Goal: Check status: Check status

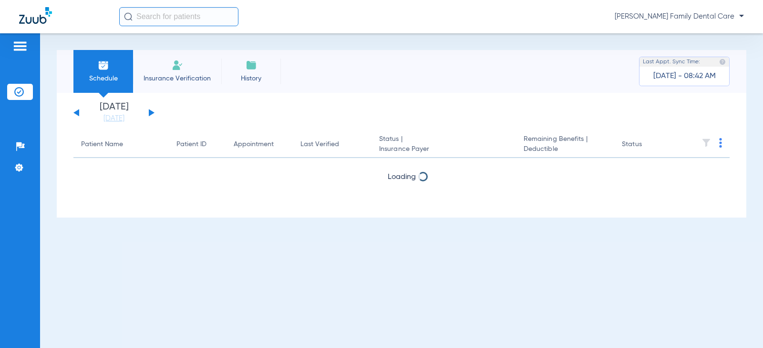
click at [150, 112] on button at bounding box center [152, 112] width 6 height 7
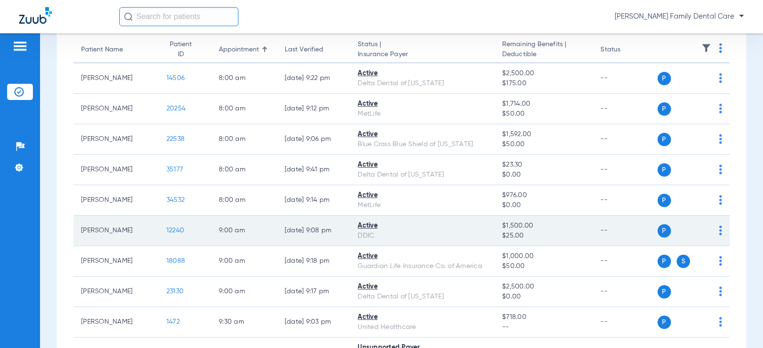
scroll to position [95, 0]
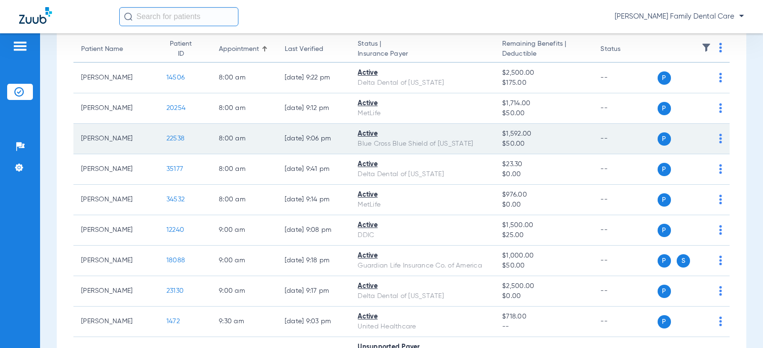
click at [174, 139] on span "22538" at bounding box center [175, 138] width 18 height 7
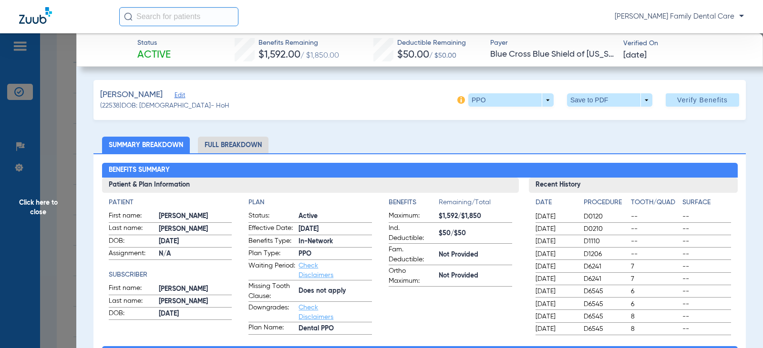
click at [33, 205] on span "Click here to close" at bounding box center [38, 207] width 76 height 348
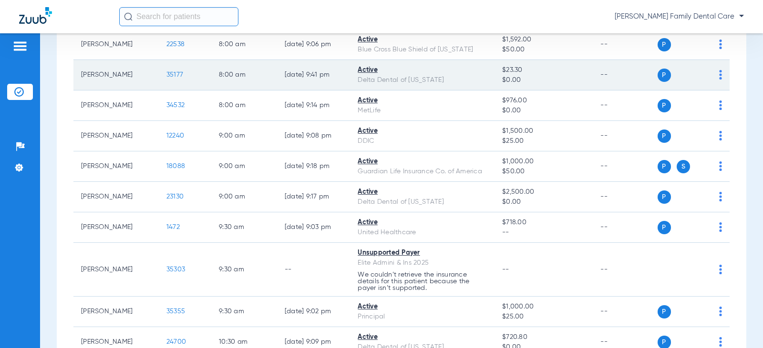
scroll to position [191, 0]
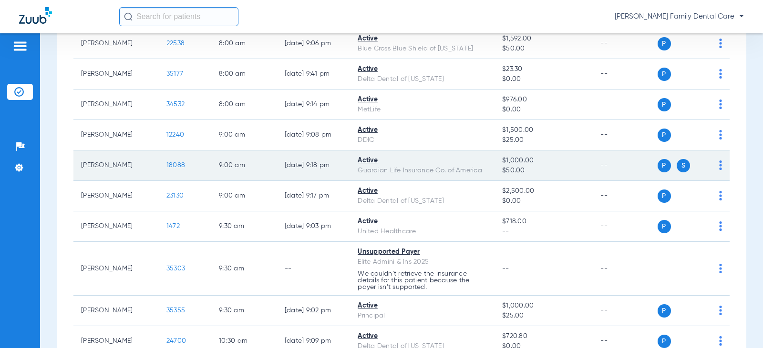
click at [173, 166] on span "18088" at bounding box center [175, 165] width 19 height 7
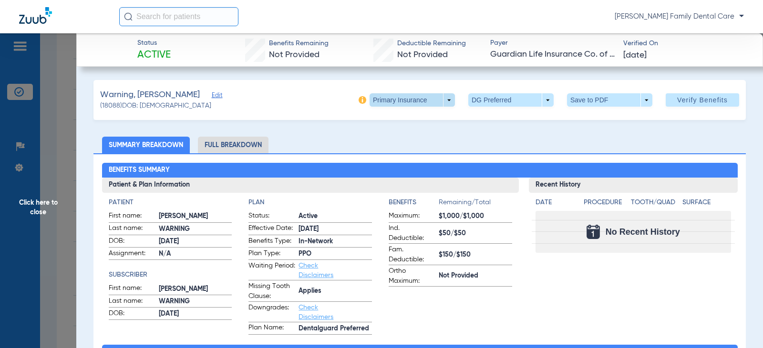
click at [444, 100] on span at bounding box center [411, 99] width 85 height 13
click at [410, 137] on span "Secondary Insurance" at bounding box center [401, 138] width 63 height 7
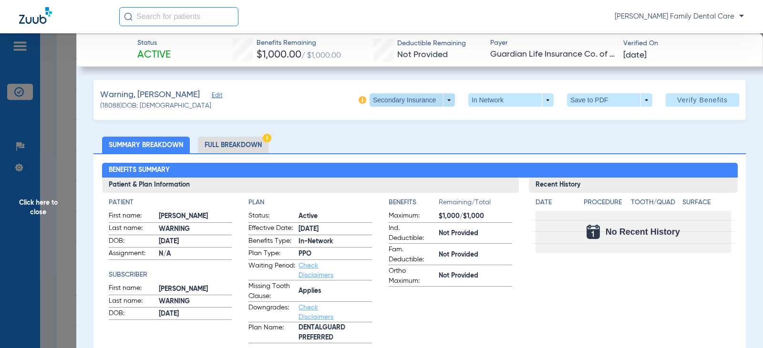
click at [444, 101] on span at bounding box center [411, 99] width 85 height 13
click at [400, 123] on button "Primary Insurance" at bounding box center [402, 119] width 78 height 19
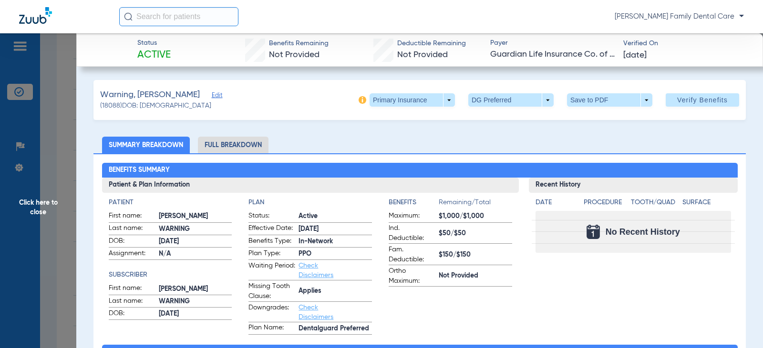
drag, startPoint x: 43, startPoint y: 199, endPoint x: 8, endPoint y: 198, distance: 34.8
click at [42, 199] on span "Click here to close" at bounding box center [38, 207] width 76 height 348
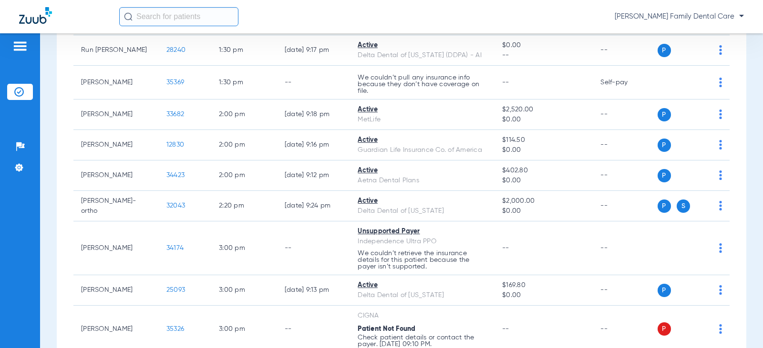
scroll to position [1049, 0]
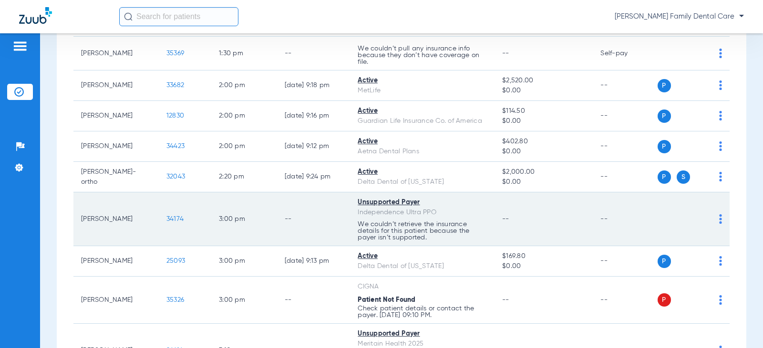
click at [169, 216] on span "34174" at bounding box center [174, 219] width 17 height 7
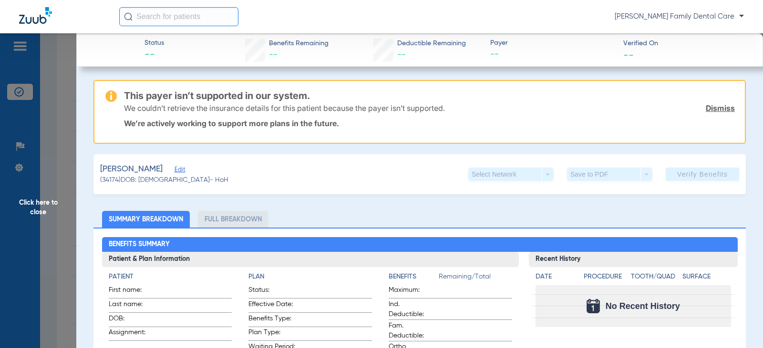
click at [55, 206] on span "Click here to close" at bounding box center [38, 207] width 76 height 348
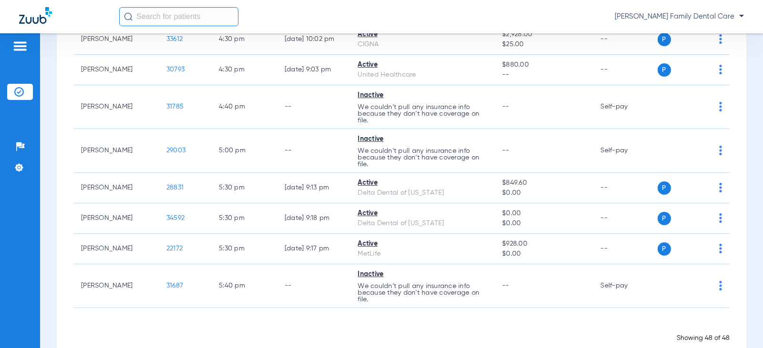
scroll to position [1525, 0]
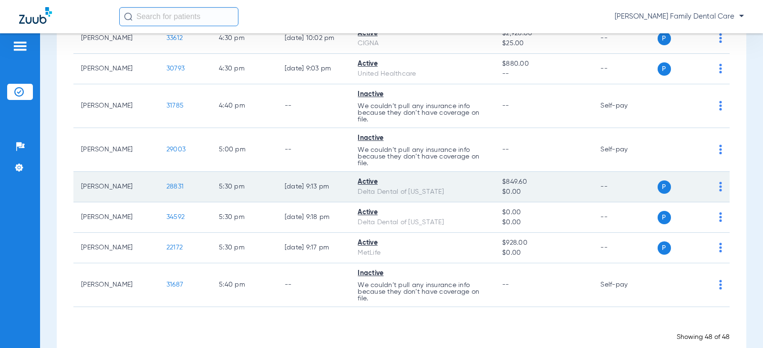
click at [173, 183] on span "28831" at bounding box center [174, 186] width 17 height 7
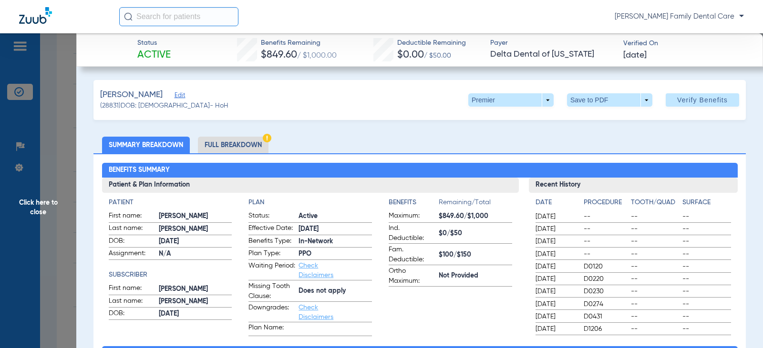
click at [45, 203] on span "Click here to close" at bounding box center [38, 207] width 76 height 348
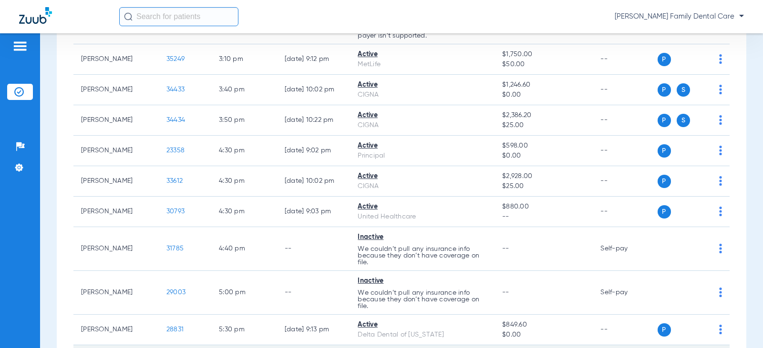
scroll to position [1335, 0]
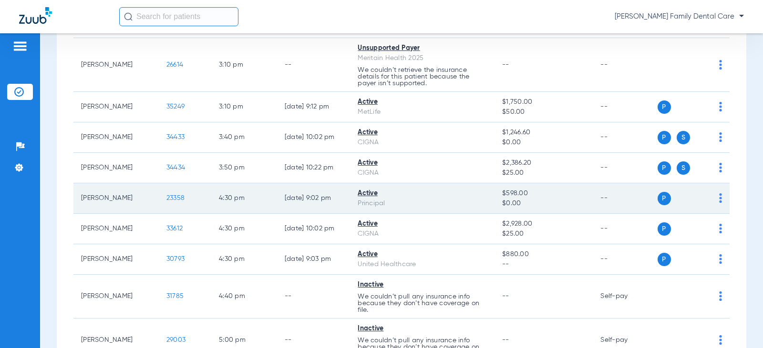
click at [173, 195] on span "23358" at bounding box center [175, 198] width 18 height 7
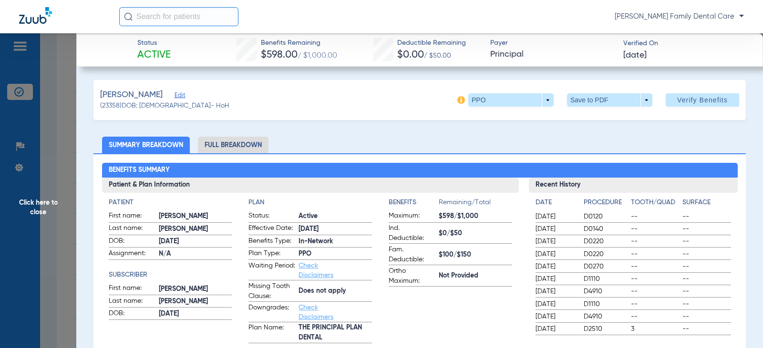
click at [36, 203] on span "Click here to close" at bounding box center [38, 207] width 76 height 348
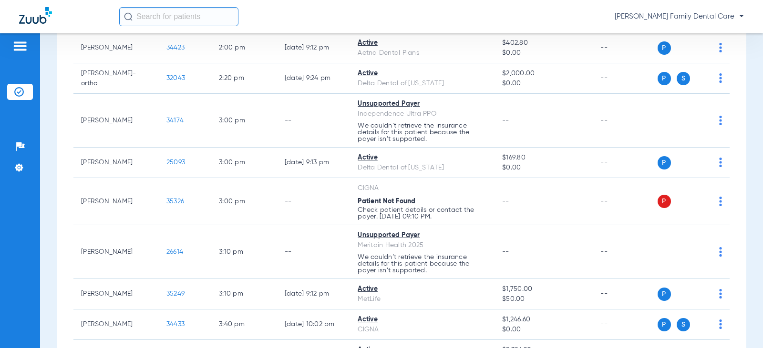
scroll to position [1144, 0]
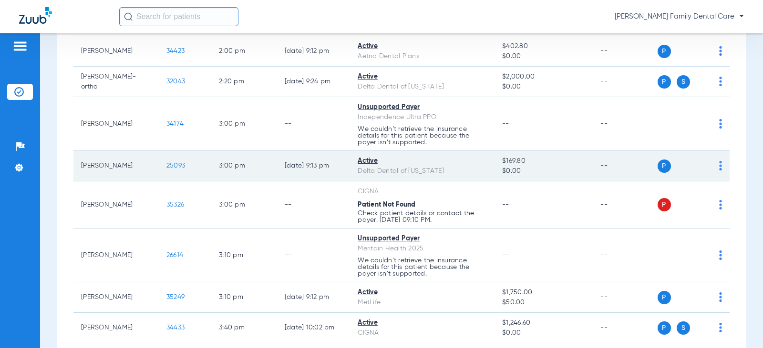
click at [172, 163] on span "25093" at bounding box center [175, 166] width 19 height 7
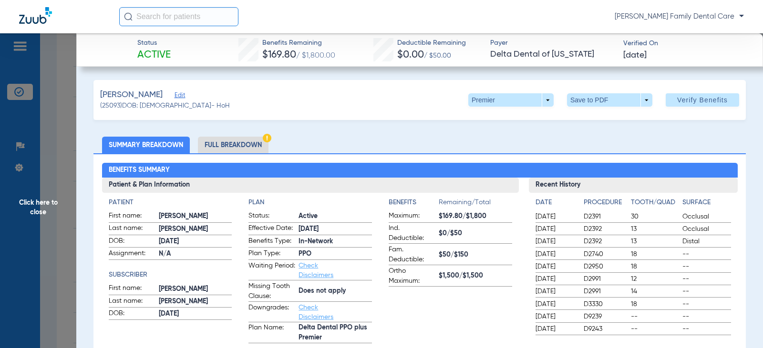
click at [44, 203] on span "Click here to close" at bounding box center [38, 207] width 76 height 348
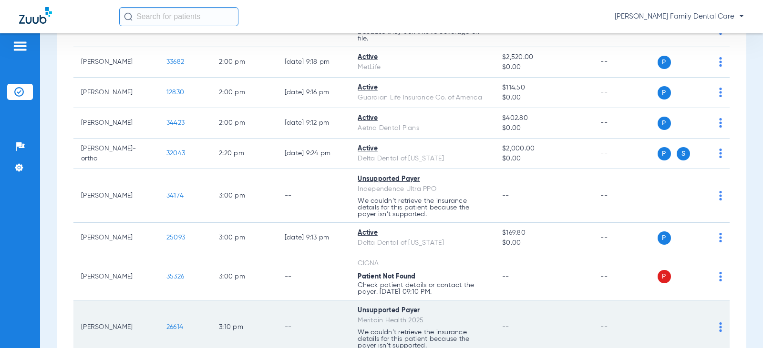
scroll to position [1049, 0]
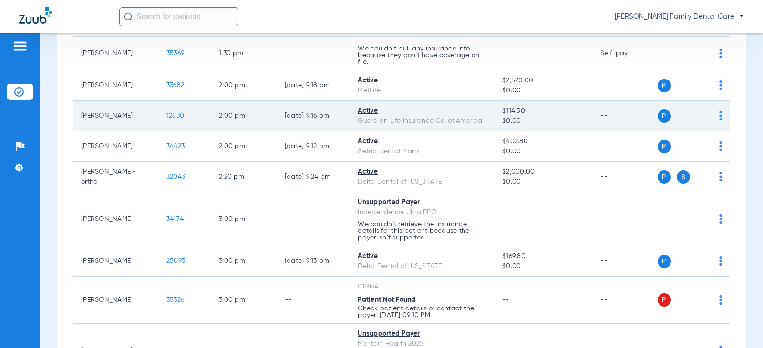
click at [166, 112] on span "12830" at bounding box center [175, 115] width 18 height 7
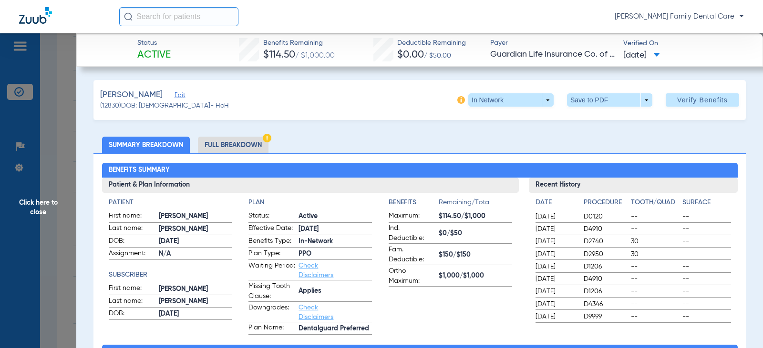
click at [35, 211] on span "Click here to close" at bounding box center [38, 207] width 76 height 348
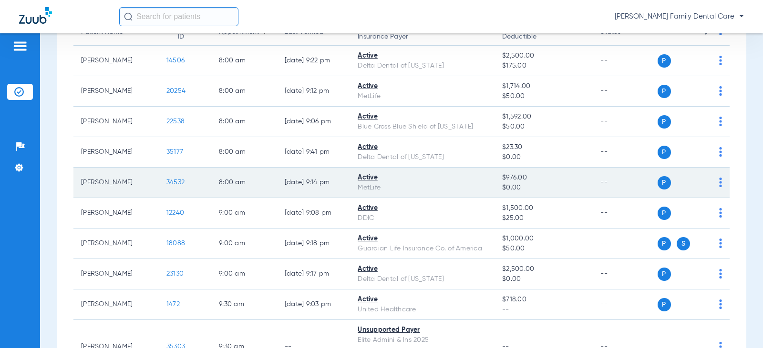
scroll to position [95, 0]
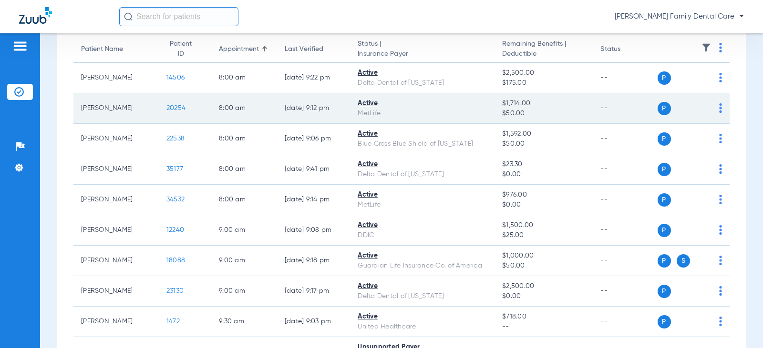
click at [170, 110] on span "20254" at bounding box center [175, 108] width 19 height 7
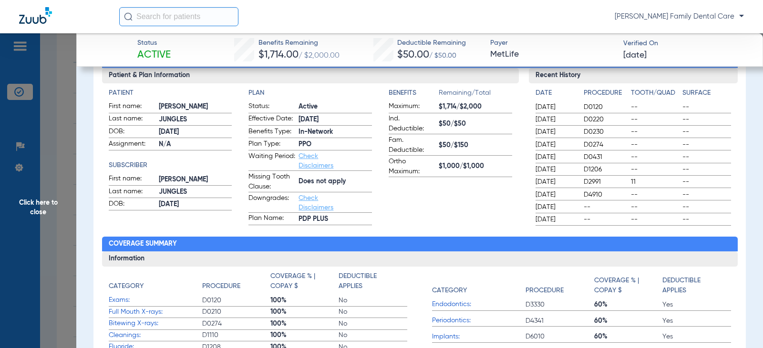
scroll to position [143, 0]
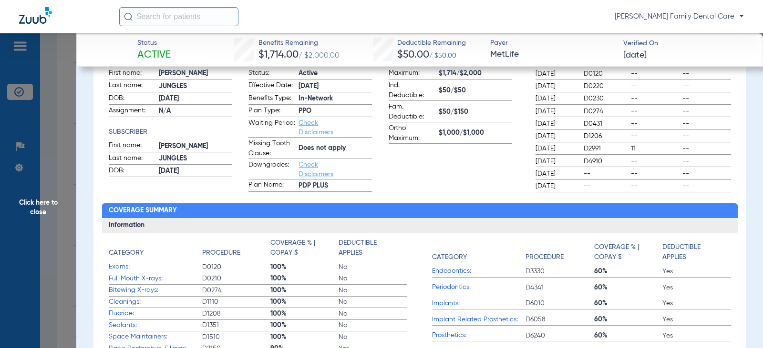
click at [48, 202] on span "Click here to close" at bounding box center [38, 207] width 76 height 348
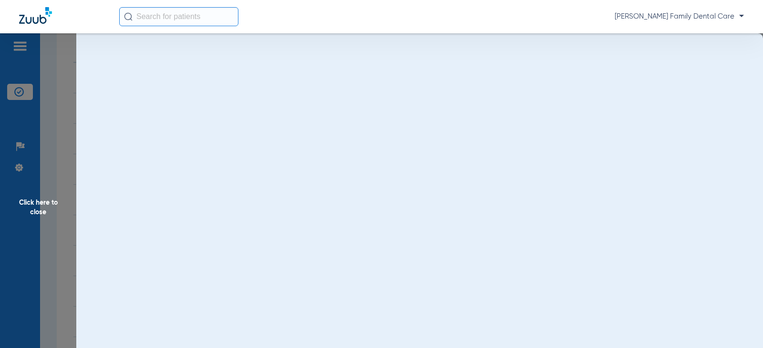
scroll to position [0, 0]
